Goal: Information Seeking & Learning: Learn about a topic

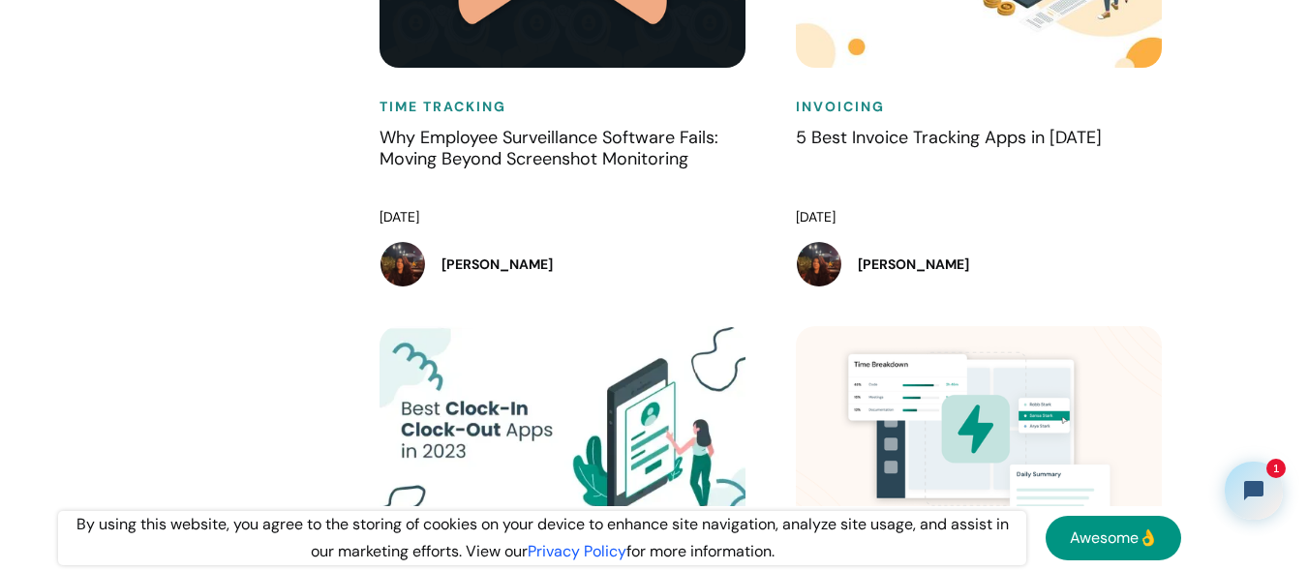
scroll to position [2621, 0]
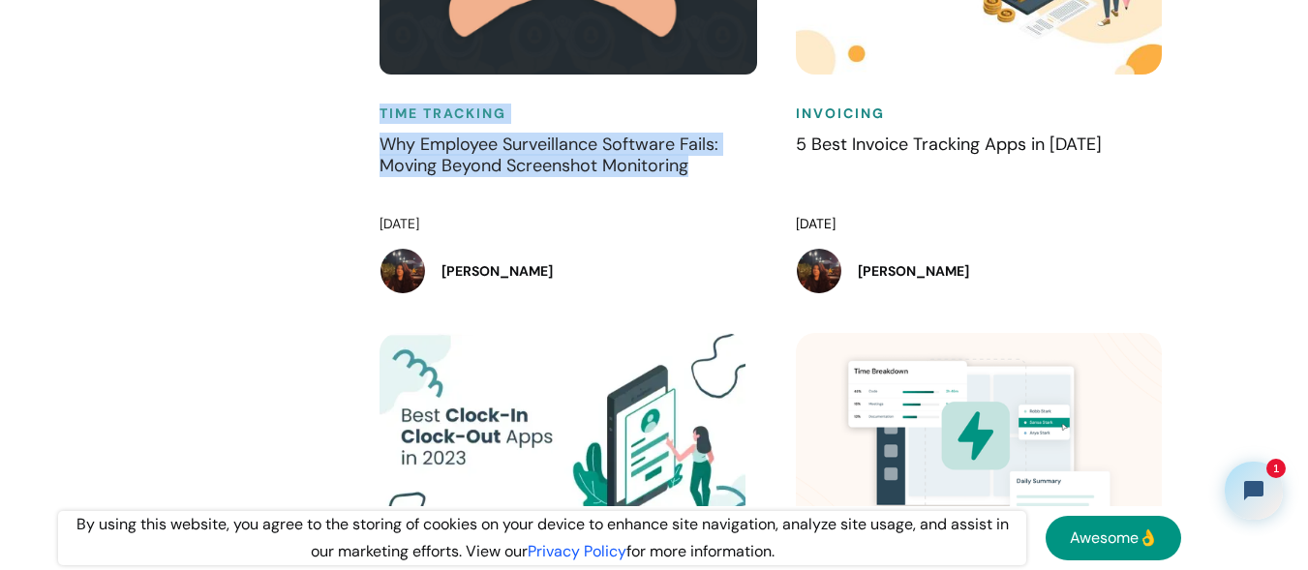
drag, startPoint x: 362, startPoint y: 120, endPoint x: 744, endPoint y: 189, distance: 388.4
click at [744, 189] on div "Time Tracking Why Employee Surveillance Software Fails: Moving Beyond Screensho…" at bounding box center [568, 97] width 416 height 472
click at [744, 189] on h4 "Why Employee Surveillance Software Fails: Moving Beyond Screenshot Monitoring" at bounding box center [567, 168] width 377 height 68
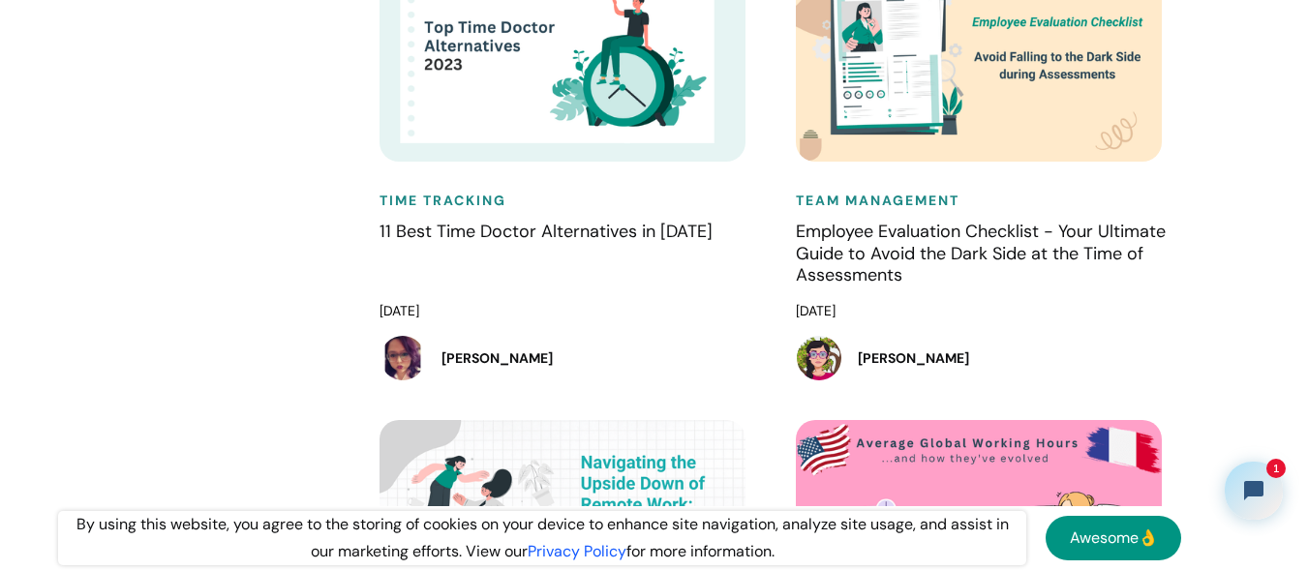
scroll to position [20477, 0]
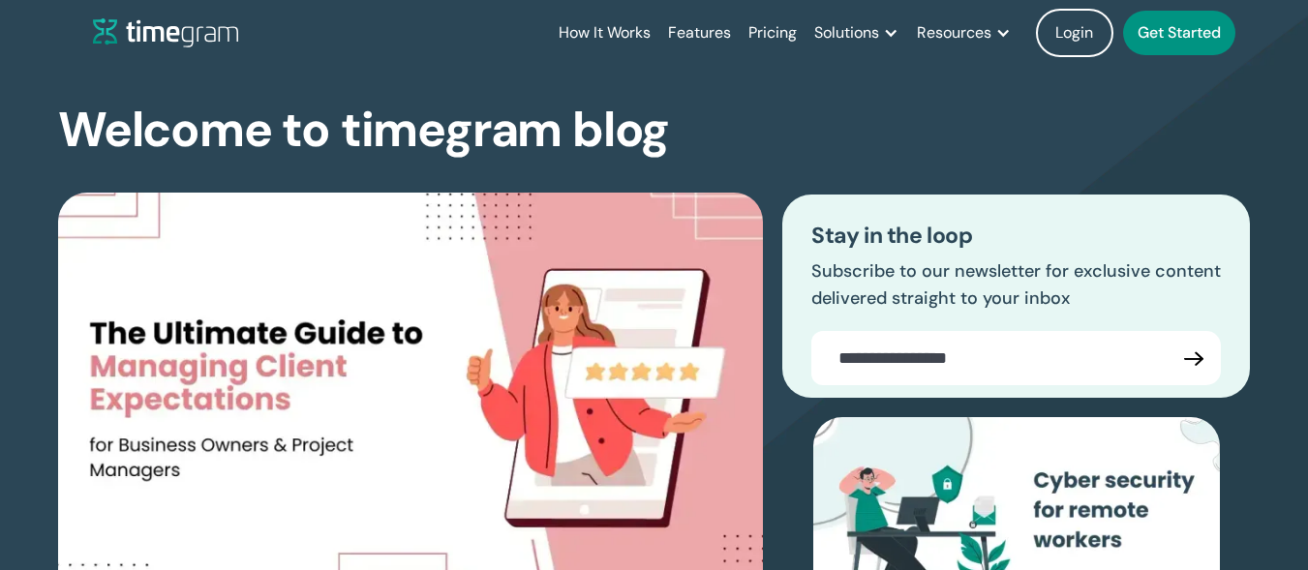
scroll to position [2621, 0]
